Goal: Information Seeking & Learning: Learn about a topic

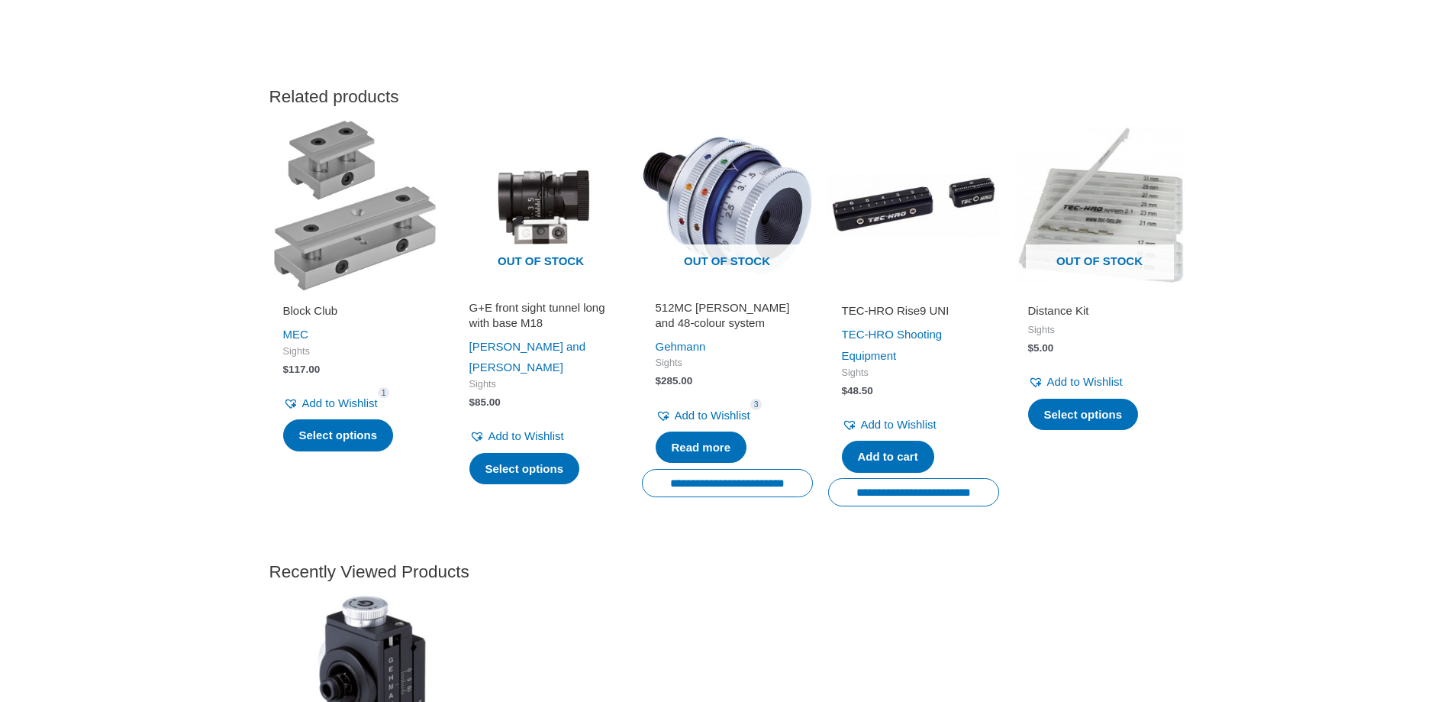
scroll to position [1680, 0]
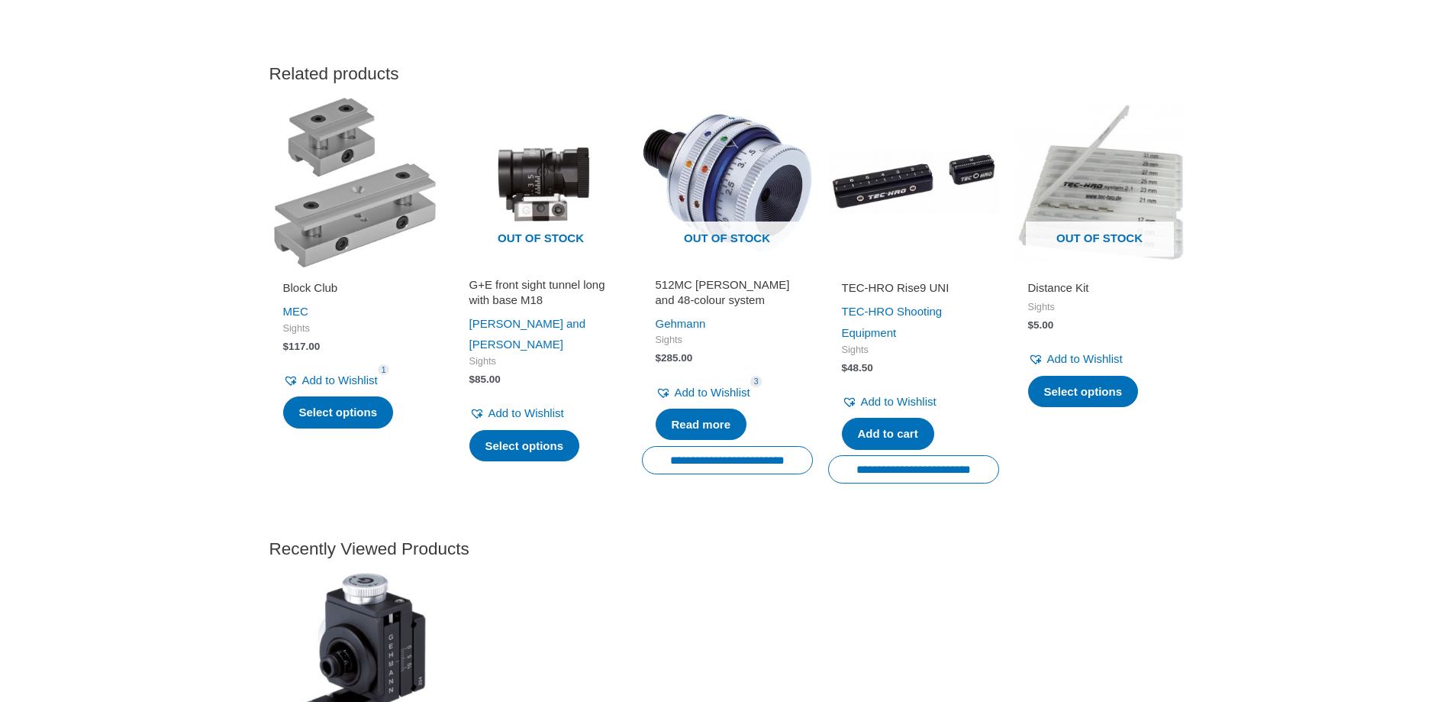
click at [1066, 287] on h2 "Distance Kit" at bounding box center [1100, 287] width 144 height 15
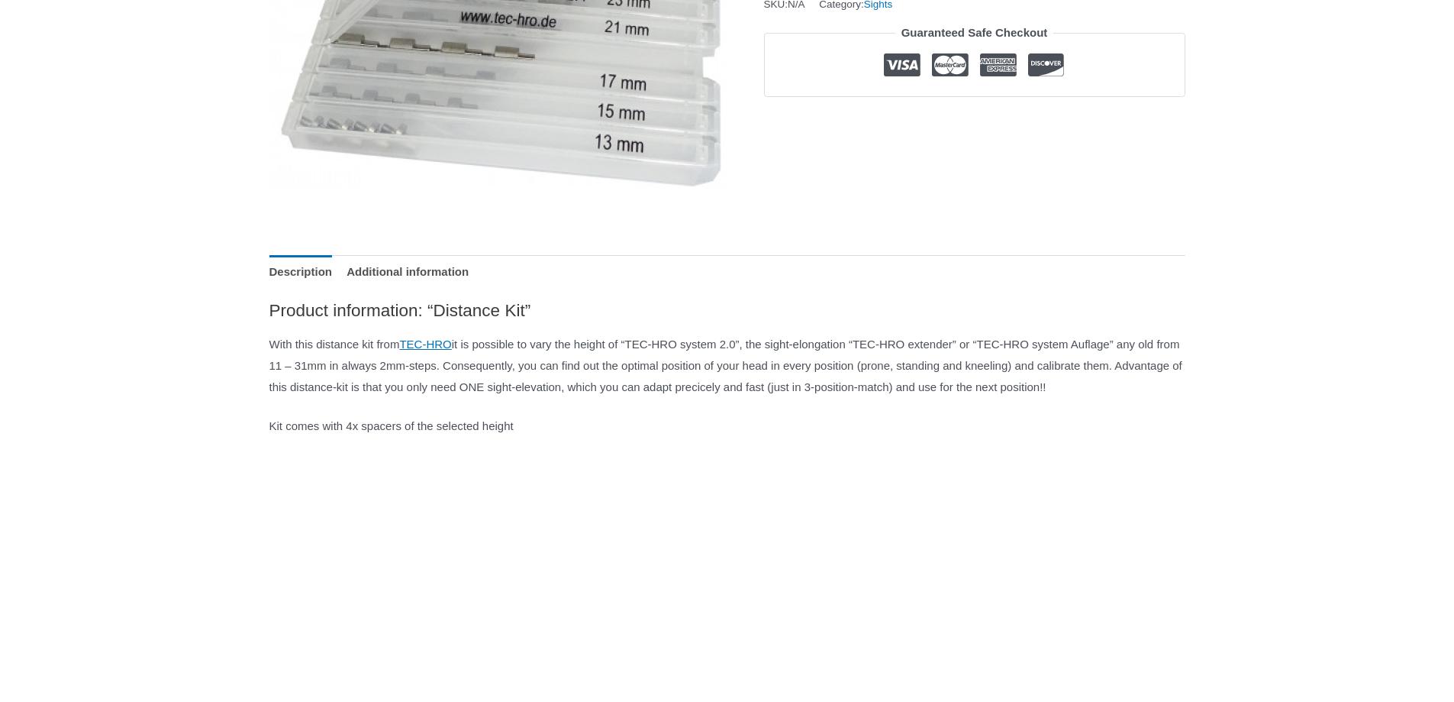
scroll to position [458, 0]
click at [451, 344] on link "TEC-HRO" at bounding box center [425, 340] width 52 height 13
